Goal: Information Seeking & Learning: Check status

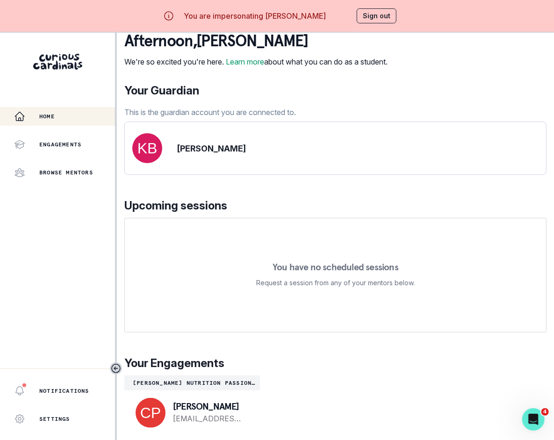
scroll to position [33, 0]
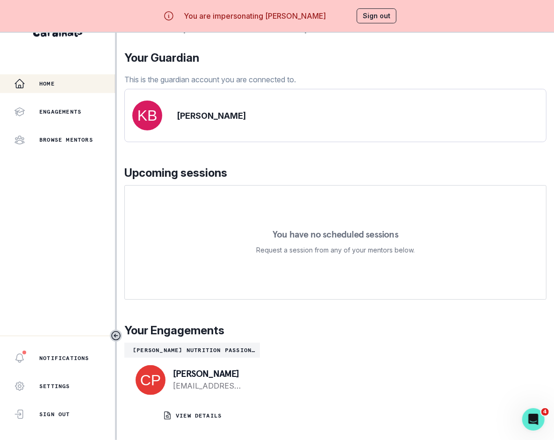
click at [204, 391] on div "[PERSON_NAME] [EMAIL_ADDRESS][DOMAIN_NAME]" at bounding box center [192, 380] width 136 height 45
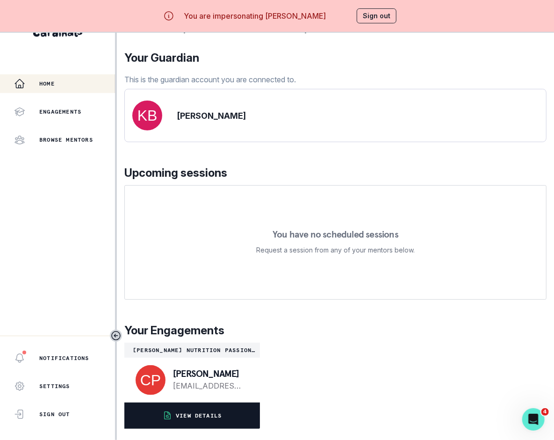
click at [204, 404] on button "VIEW DETAILS" at bounding box center [192, 416] width 136 height 26
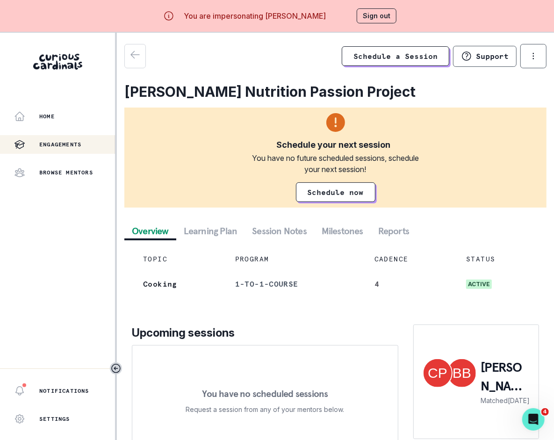
click at [271, 234] on button "Session Notes" at bounding box center [280, 231] width 70 height 17
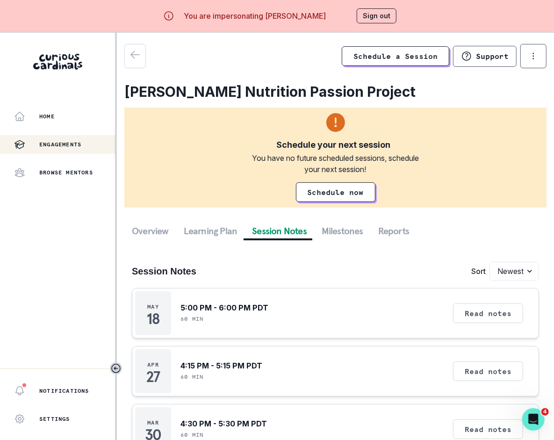
click at [378, 21] on button "Sign out" at bounding box center [377, 15] width 40 height 15
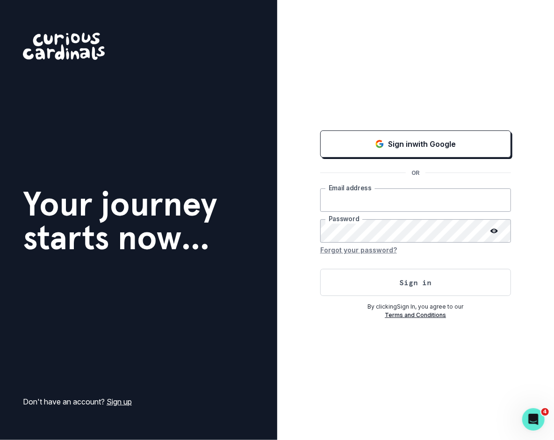
type input "[PERSON_NAME][EMAIL_ADDRESS][DOMAIN_NAME]"
click at [392, 253] on button "Forgot your password?" at bounding box center [358, 250] width 77 height 15
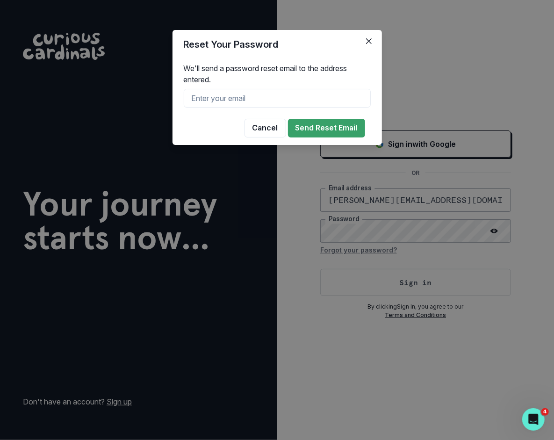
click at [388, 275] on div "Reset Your Password We'll send a password reset email to the address entered. C…" at bounding box center [277, 220] width 554 height 440
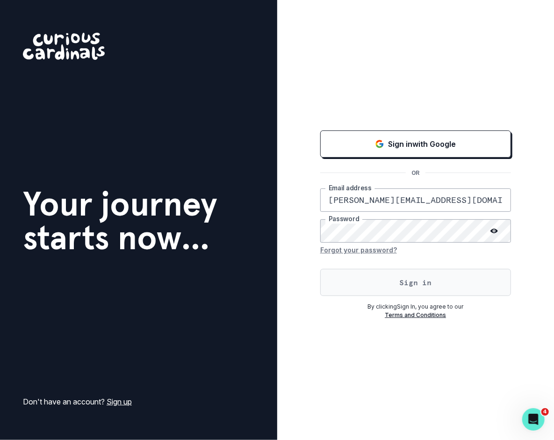
click at [388, 279] on button "Sign in" at bounding box center [415, 282] width 191 height 27
